Goal: Task Accomplishment & Management: Manage account settings

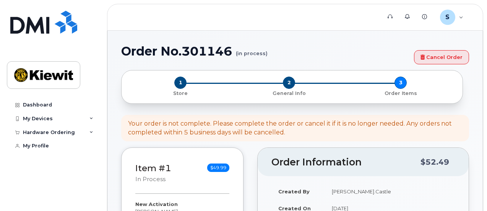
select select
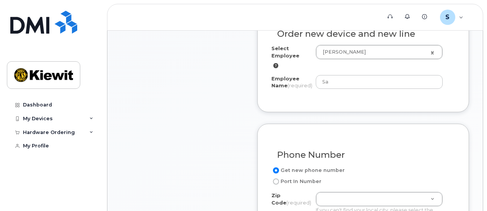
scroll to position [296, 0]
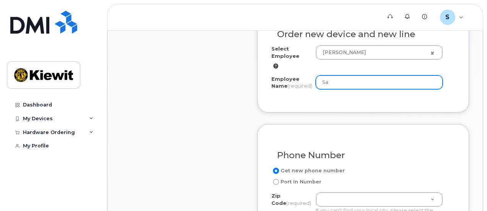
type input "S"
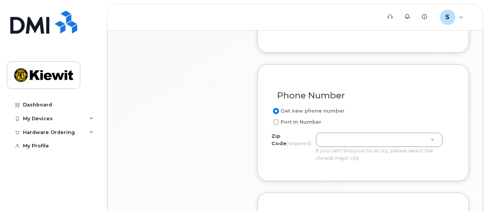
scroll to position [355, 0]
type input "[PERSON_NAME]"
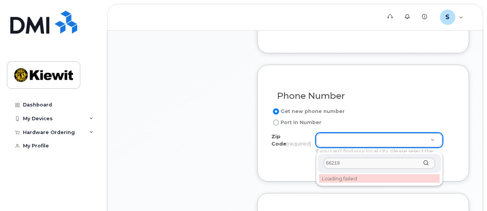
click at [425, 163] on div "Zip Code (required) 66219" at bounding box center [379, 163] width 123 height 19
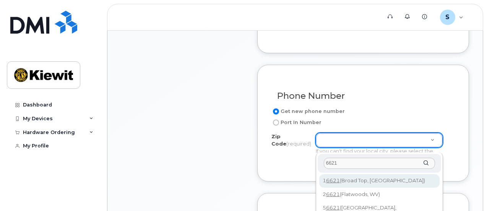
type input "66219"
type input "66219 ([GEOGRAPHIC_DATA], [GEOGRAPHIC_DATA])"
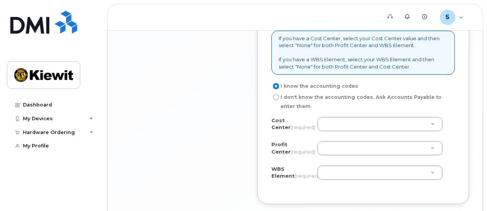
scroll to position [660, 0]
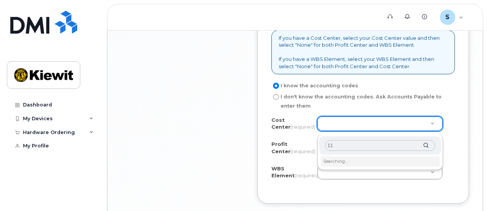
type input "1"
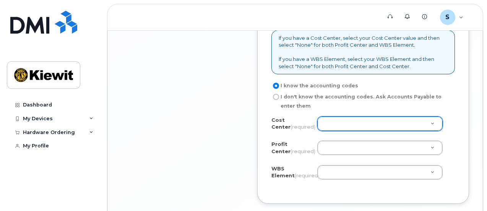
click at [277, 100] on input "I don't know the accounting codes. Ask Accounts Payable to enter them" at bounding box center [276, 97] width 6 height 6
radio input "true"
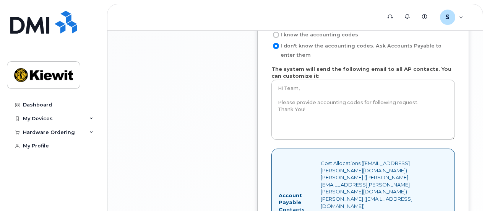
scroll to position [823, 0]
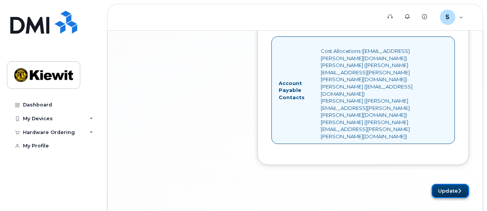
click at [445, 183] on button "Update" at bounding box center [450, 190] width 37 height 14
